Goal: Task Accomplishment & Management: Use online tool/utility

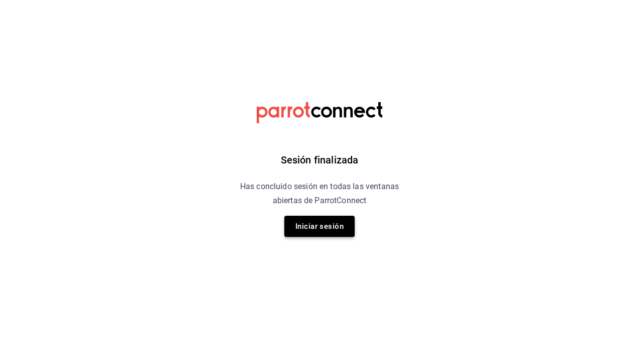
click at [310, 222] on button "Iniciar sesión" at bounding box center [319, 226] width 70 height 21
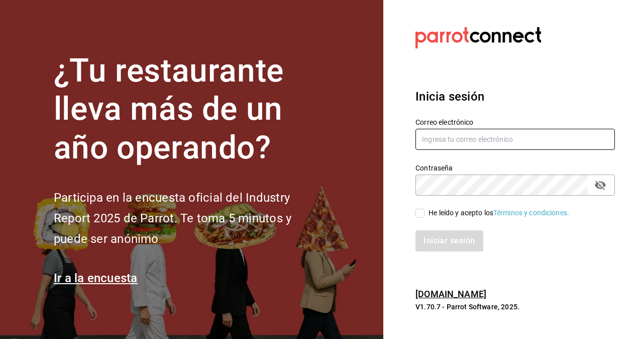
type input "luis.osorio@grupocosteno.com"
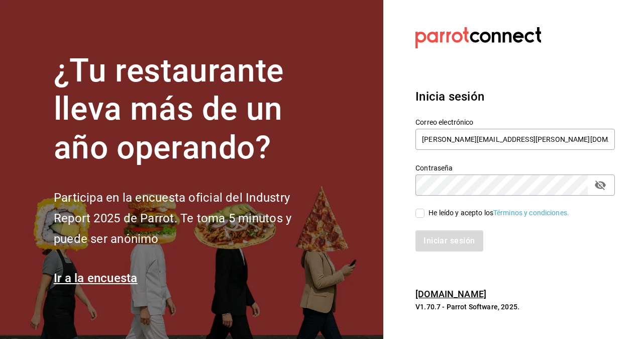
click at [423, 213] on input "He leído y acepto los Términos y condiciones." at bounding box center [420, 213] width 9 height 9
checkbox input "true"
click at [433, 236] on button "Iniciar sesión" at bounding box center [450, 240] width 68 height 21
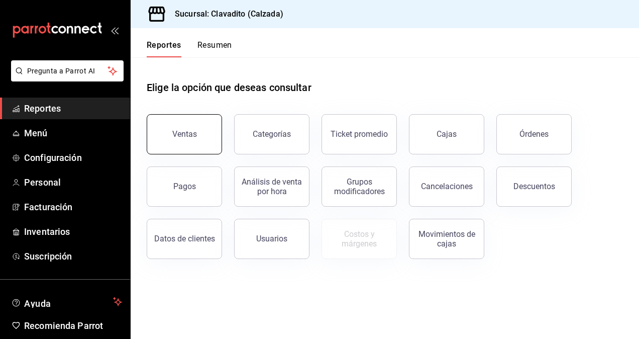
click at [191, 144] on button "Ventas" at bounding box center [184, 134] width 75 height 40
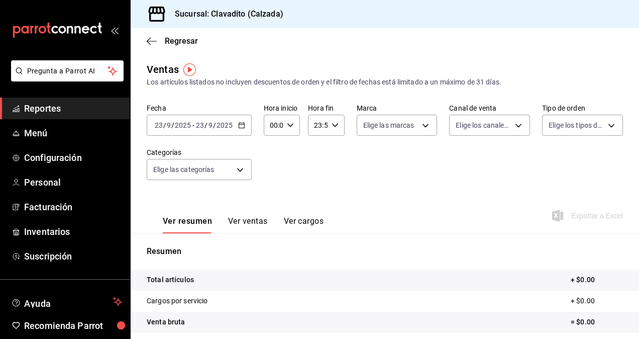
click at [292, 163] on div "Fecha 2025-09-23 23 / 9 / 2025 - 2025-09-23 23 / 9 / 2025 Hora inicio 00:00 Hor…" at bounding box center [385, 148] width 476 height 88
click at [243, 128] on \(Stroke\) "button" at bounding box center [242, 126] width 6 height 6
click at [241, 123] on \(Stroke\) "button" at bounding box center [242, 126] width 6 height 6
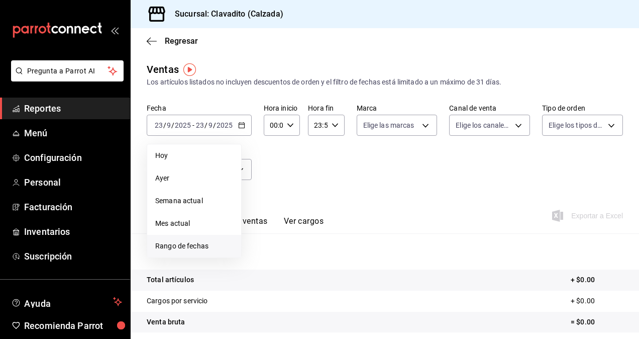
click at [164, 246] on span "Rango de fechas" at bounding box center [194, 246] width 78 height 11
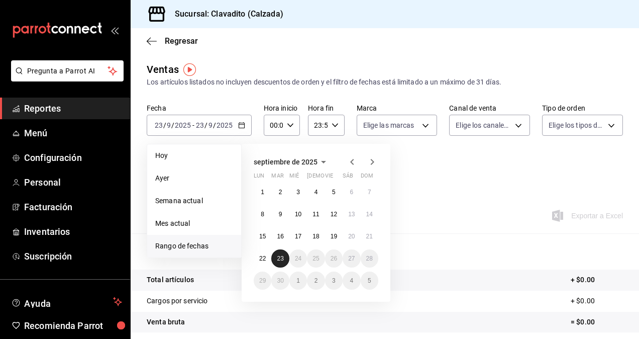
click at [277, 258] on abbr "23" at bounding box center [280, 258] width 7 height 7
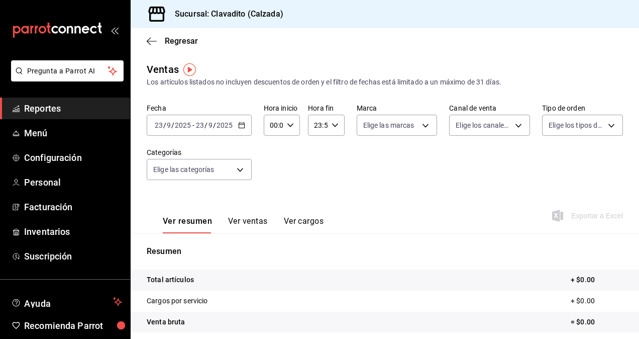
click at [243, 123] on \(Stroke\) "button" at bounding box center [242, 126] width 6 height 6
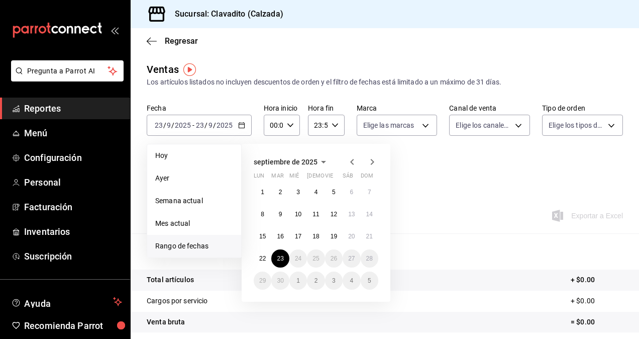
click at [262, 248] on div "1 2 3 4 5 6 7 8 9 10 11 12 13 14 15 16 17 18 19 20 21 22 23 24 25 26 27 28 29 3…" at bounding box center [316, 236] width 125 height 107
click at [262, 254] on button "22" at bounding box center [263, 258] width 18 height 18
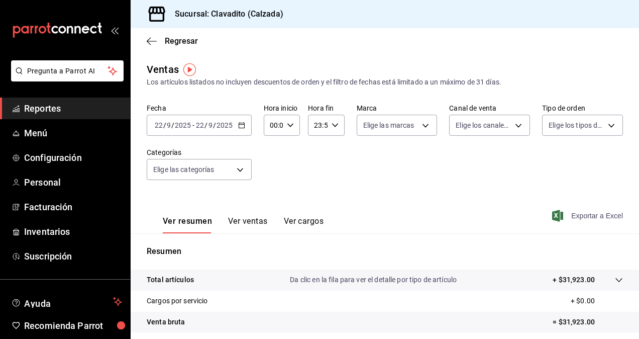
click at [586, 214] on span "Exportar a Excel" at bounding box center [588, 216] width 69 height 12
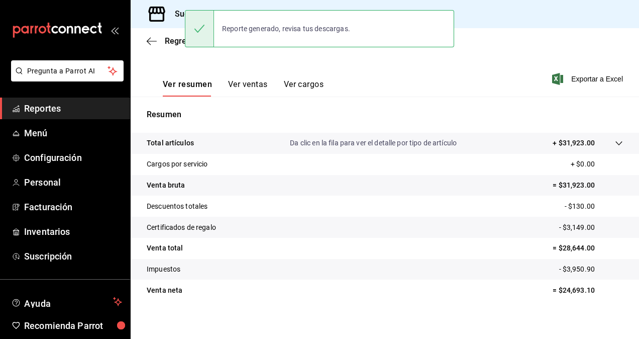
scroll to position [143, 0]
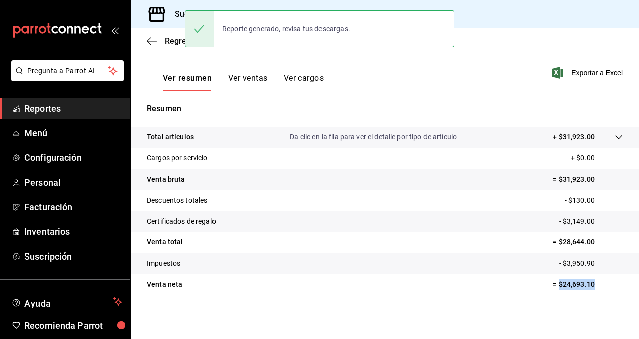
drag, startPoint x: 552, startPoint y: 282, endPoint x: 585, endPoint y: 285, distance: 33.3
click at [585, 285] on p "= $24,693.10" at bounding box center [588, 284] width 70 height 11
copy p "$24,693.10"
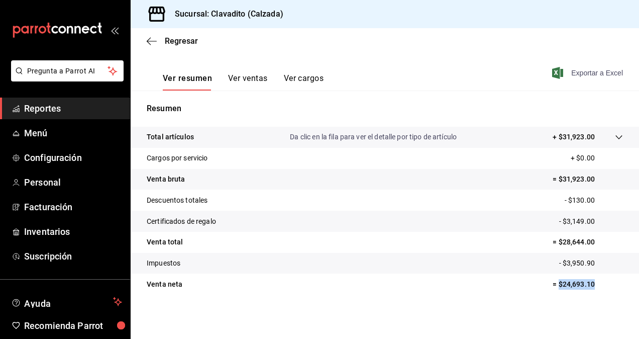
click at [590, 69] on span "Exportar a Excel" at bounding box center [588, 73] width 69 height 12
click at [50, 110] on span "Reportes" at bounding box center [73, 109] width 98 height 14
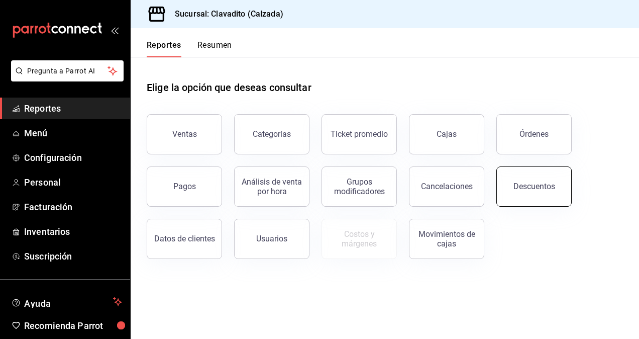
click at [523, 186] on div "Descuentos" at bounding box center [535, 186] width 42 height 10
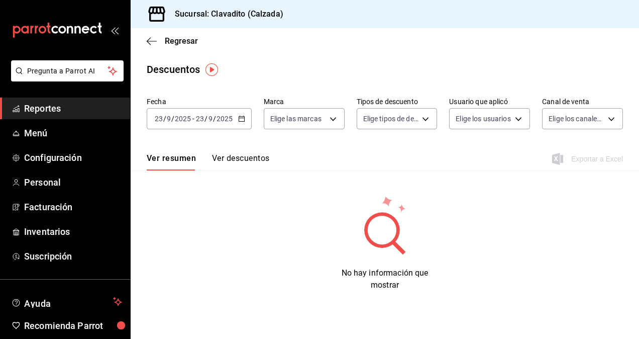
click at [237, 120] on div "2025-09-23 23 / 9 / 2025 - 2025-09-23 23 / 9 / 2025" at bounding box center [199, 118] width 105 height 21
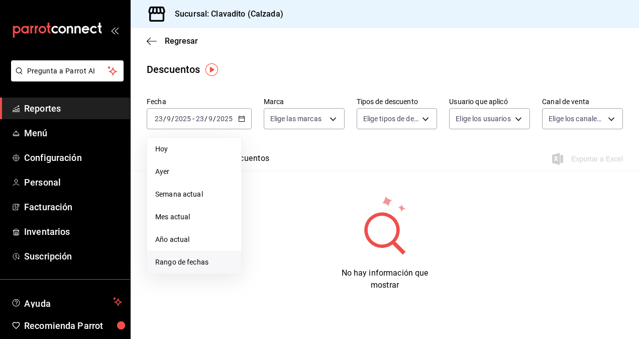
click at [177, 263] on span "Rango de fechas" at bounding box center [194, 262] width 78 height 11
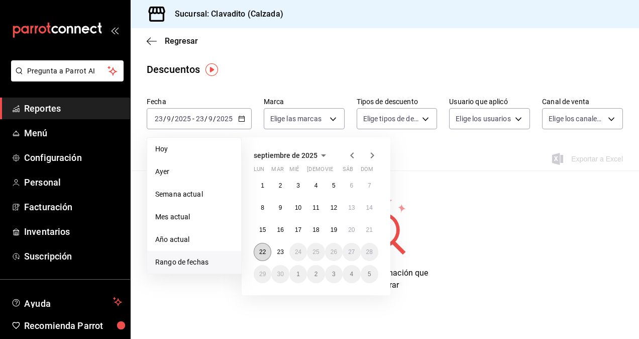
click at [260, 253] on abbr "22" at bounding box center [262, 251] width 7 height 7
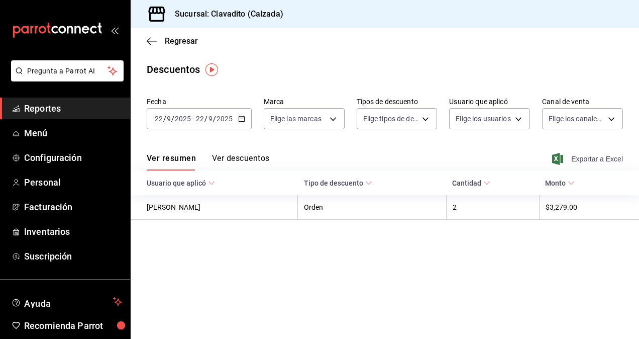
click at [585, 161] on span "Exportar a Excel" at bounding box center [588, 159] width 69 height 12
